Goal: Information Seeking & Learning: Learn about a topic

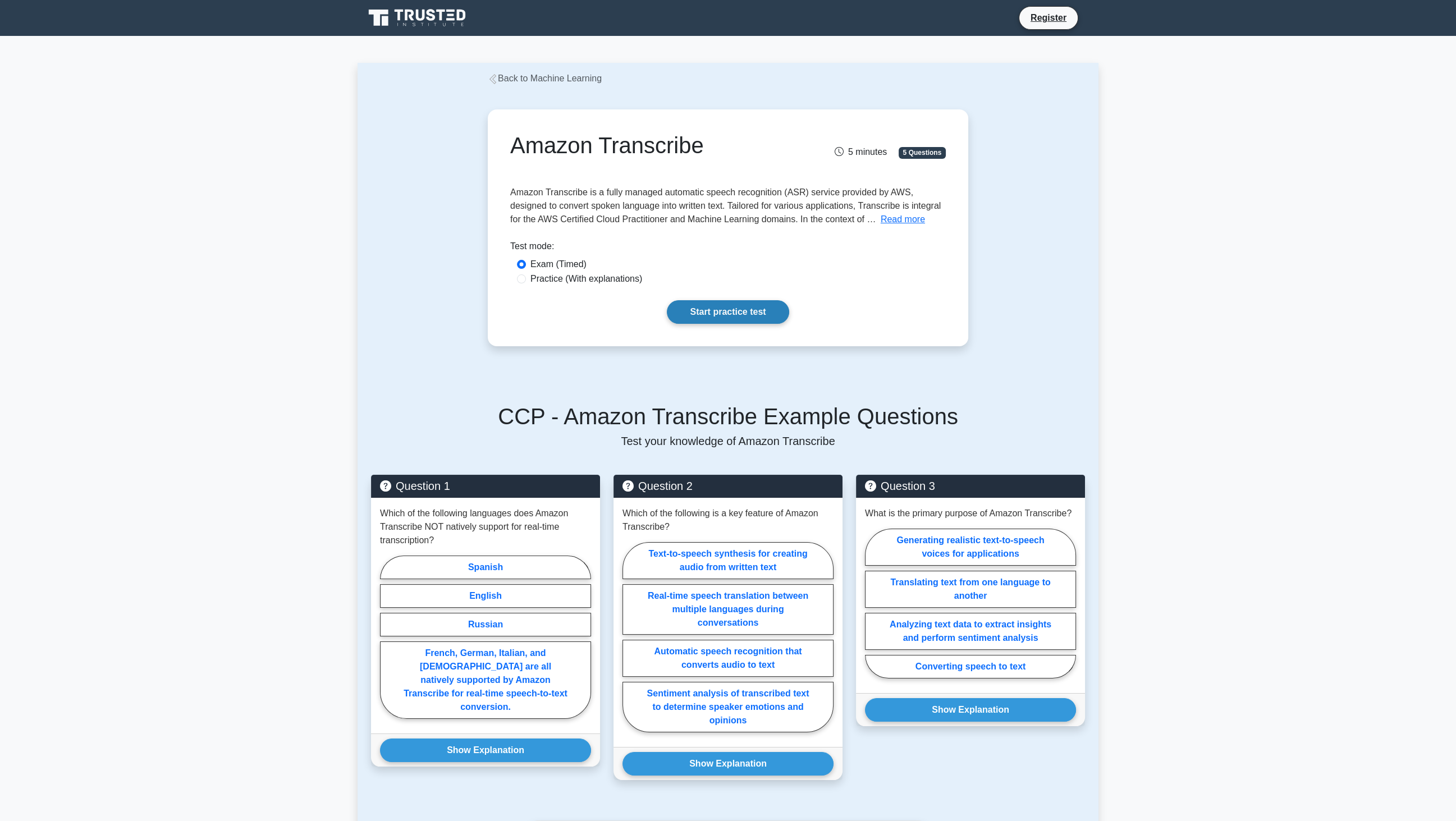
click at [749, 317] on link "Start practice test" at bounding box center [727, 312] width 122 height 24
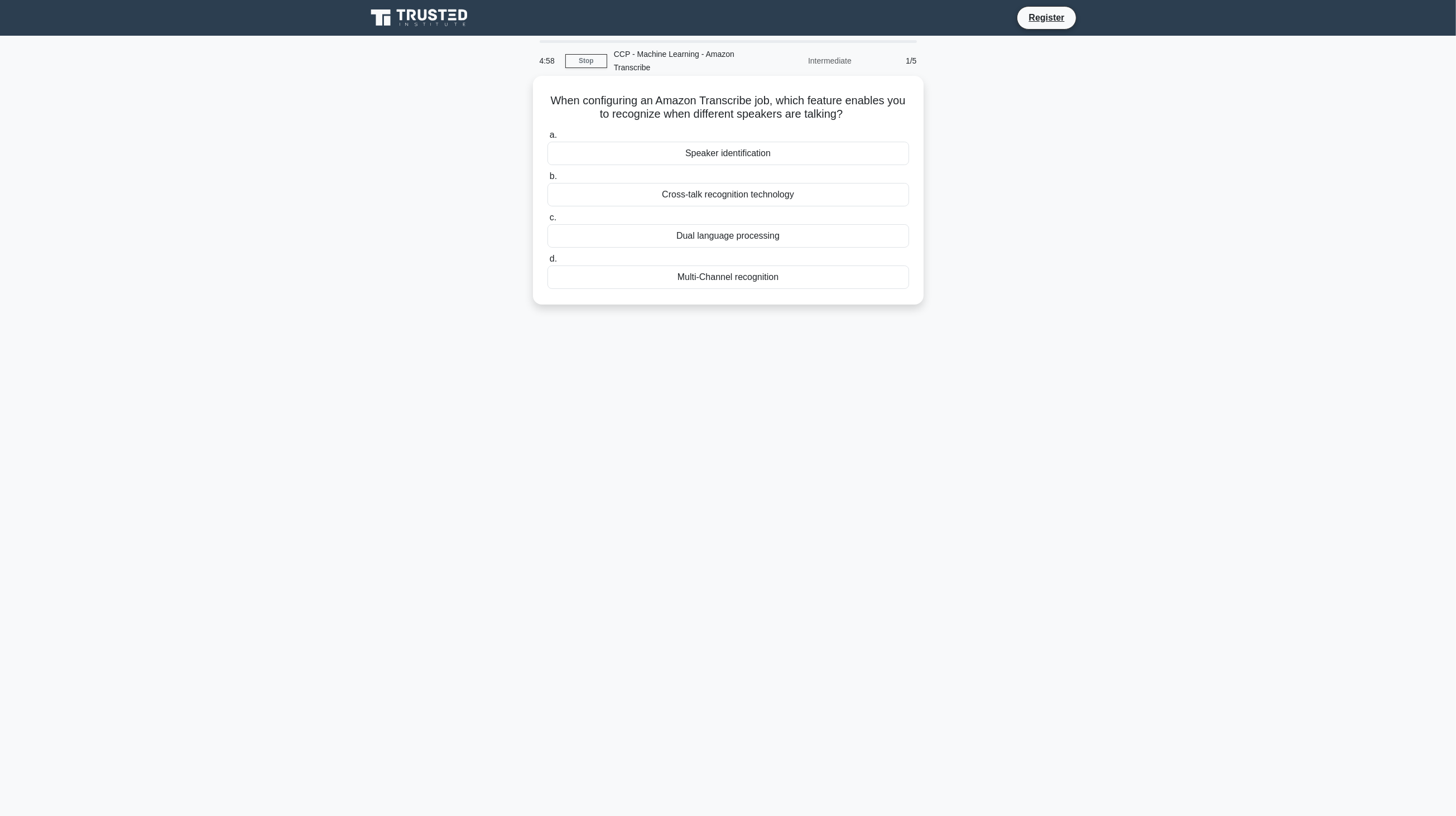
click at [700, 156] on div "Speaker identification" at bounding box center [728, 153] width 362 height 23
click at [547, 139] on input "a. Speaker identification" at bounding box center [547, 135] width 0 height 7
